Goal: Task Accomplishment & Management: Manage account settings

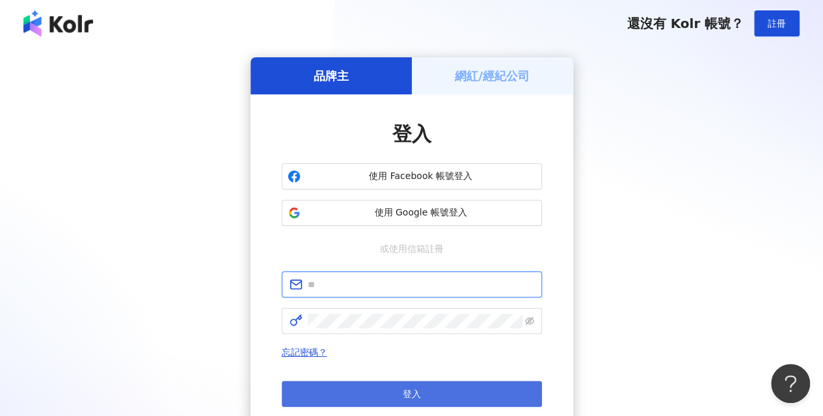
type input "**********"
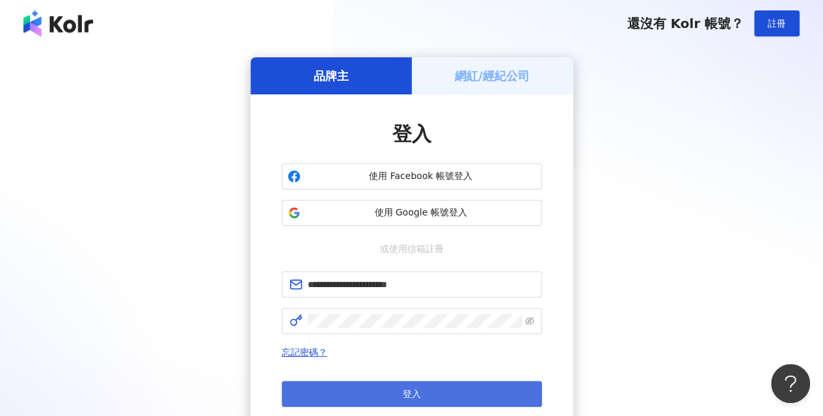
click at [384, 390] on button "登入" at bounding box center [412, 393] width 260 height 26
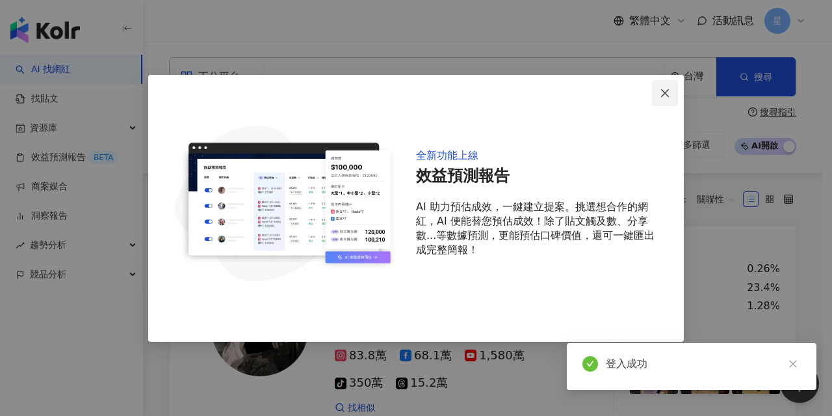
click at [670, 96] on icon "close" at bounding box center [665, 93] width 10 height 10
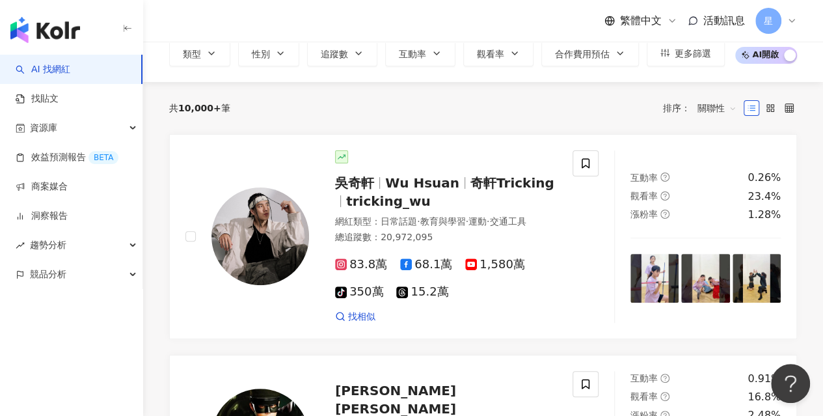
scroll to position [111, 0]
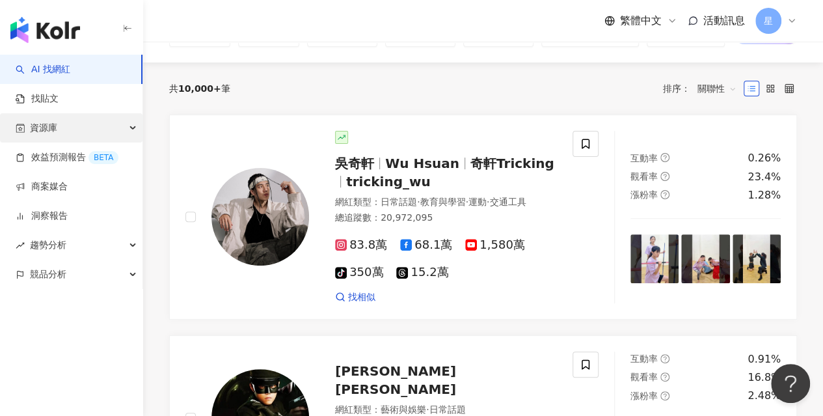
click at [139, 129] on div "資源庫" at bounding box center [71, 127] width 142 height 29
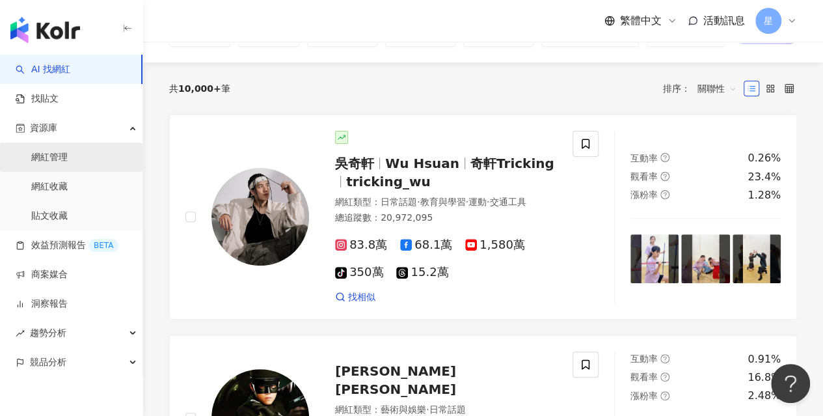
click at [68, 164] on link "網紅管理" at bounding box center [49, 157] width 36 height 13
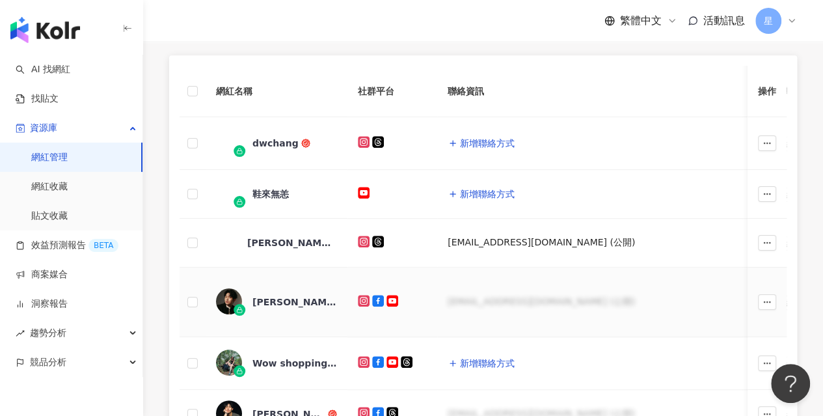
scroll to position [326, 0]
